Goal: Submit feedback/report problem

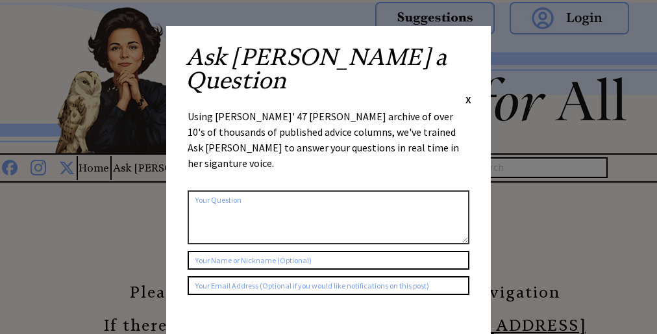
click at [328, 108] on div "Using [PERSON_NAME]' 47 [PERSON_NAME] archive of over 10's of thousands of publ…" at bounding box center [329, 145] width 282 height 75
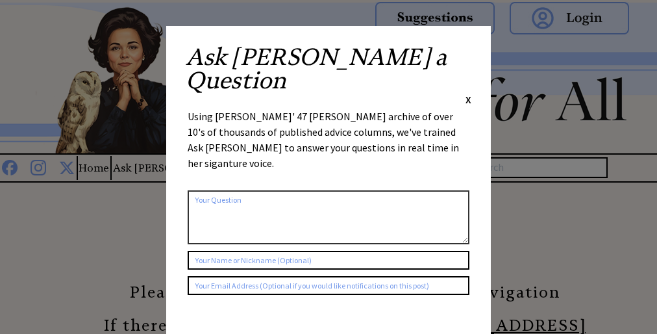
click at [328, 108] on div "Using [PERSON_NAME]' 47 [PERSON_NAME] archive of over 10's of thousands of publ…" at bounding box center [329, 145] width 282 height 75
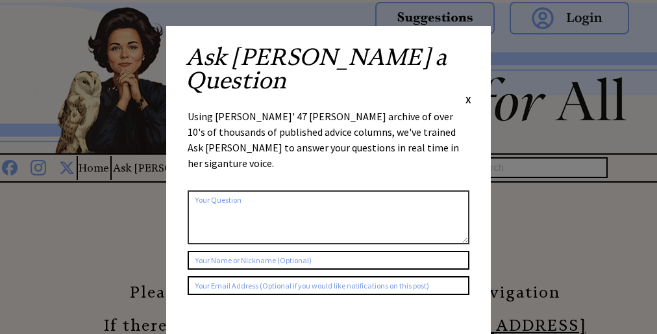
click at [328, 108] on div "Using [PERSON_NAME]' 47 [PERSON_NAME] archive of over 10's of thousands of publ…" at bounding box center [329, 145] width 282 height 75
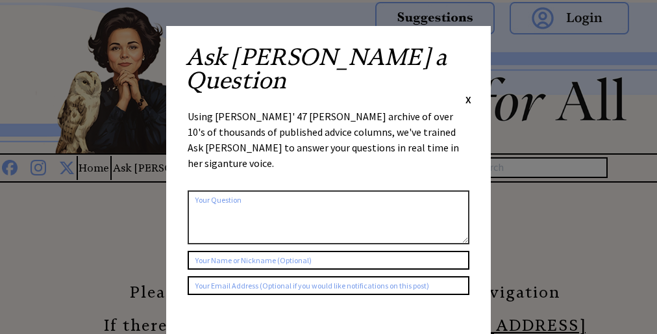
click at [328, 108] on div "Using [PERSON_NAME]' 47 [PERSON_NAME] archive of over 10's of thousands of publ…" at bounding box center [329, 145] width 282 height 75
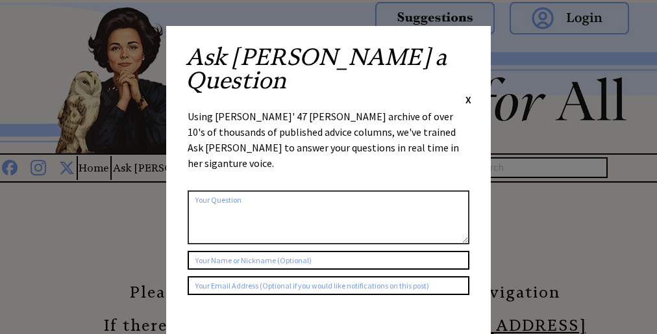
click at [328, 108] on div "Using [PERSON_NAME]' 47 [PERSON_NAME] archive of over 10's of thousands of publ…" at bounding box center [329, 145] width 282 height 75
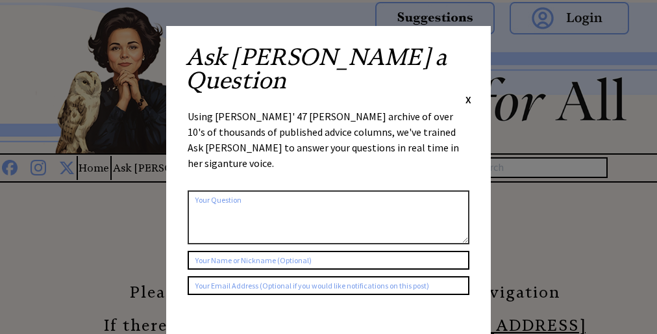
click at [328, 108] on div "Using [PERSON_NAME]' 47 [PERSON_NAME] archive of over 10's of thousands of publ…" at bounding box center [329, 145] width 282 height 75
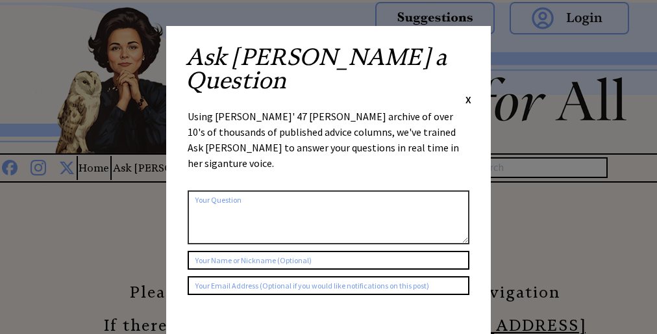
click at [328, 108] on div "Using [PERSON_NAME]' 47 [PERSON_NAME] archive of over 10's of thousands of publ…" at bounding box center [329, 145] width 282 height 75
